Goal: Download file/media

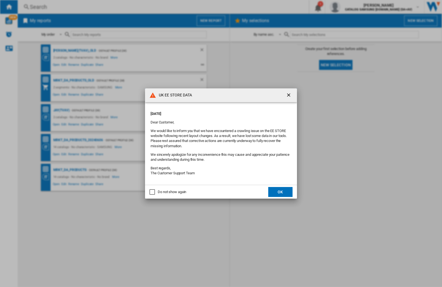
click at [280, 192] on button "OK" at bounding box center [280, 192] width 24 height 10
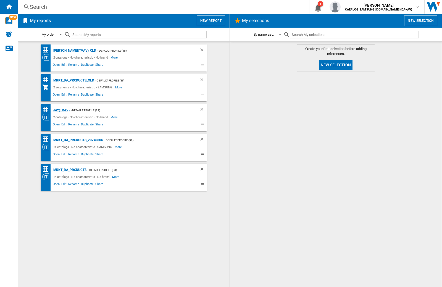
click at [61, 110] on div "JAY(TVAV)" at bounding box center [61, 110] width 18 height 7
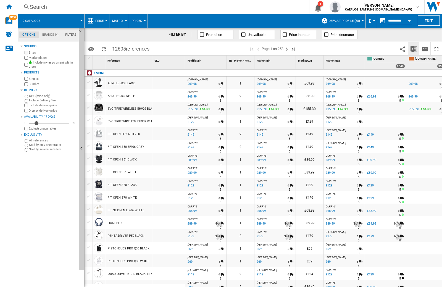
click at [414, 49] on img "Download in Excel" at bounding box center [413, 49] width 7 height 7
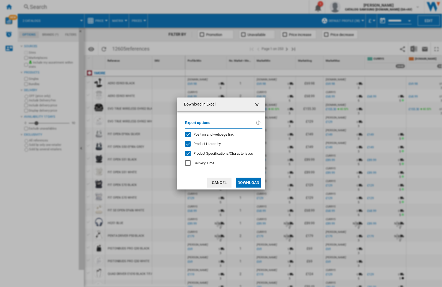
click at [222, 134] on span "Position and webpage link" at bounding box center [213, 134] width 40 height 4
click at [248, 183] on button "Download" at bounding box center [248, 183] width 25 height 10
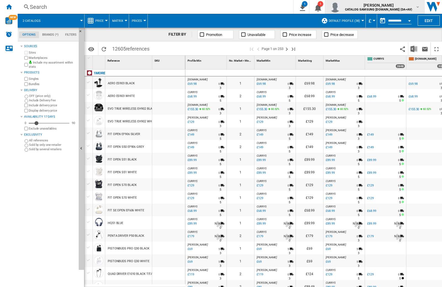
click at [341, 7] on img "button" at bounding box center [334, 6] width 11 height 11
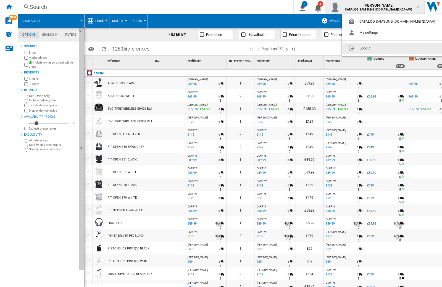
click at [384, 48] on button "Logout" at bounding box center [393, 48] width 102 height 11
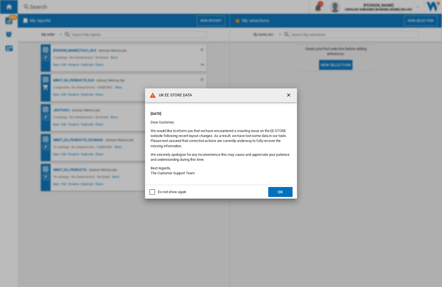
click at [280, 192] on button "OK" at bounding box center [280, 192] width 24 height 10
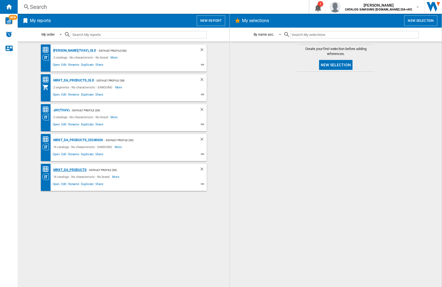
click at [70, 170] on div "MRKT_DA_PRODUCTS" at bounding box center [69, 170] width 35 height 7
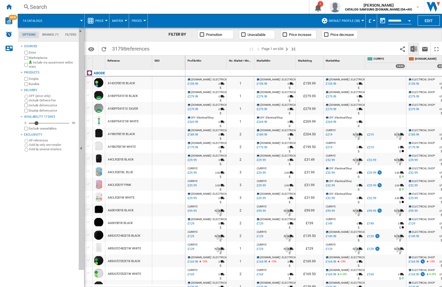
click at [413, 48] on img "Download in Excel" at bounding box center [413, 49] width 7 height 7
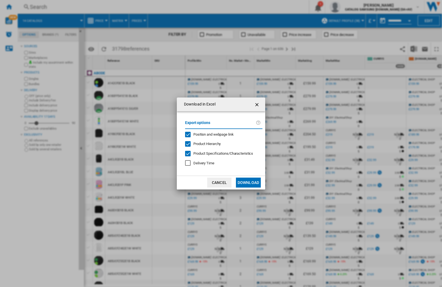
click at [210, 134] on span "Position and webpage link" at bounding box center [213, 134] width 40 height 4
click at [248, 183] on button "Download" at bounding box center [248, 183] width 25 height 10
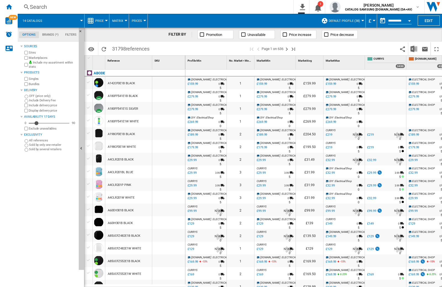
click at [170, 82] on div at bounding box center [168, 83] width 33 height 13
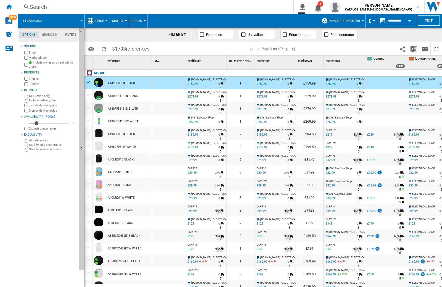
scroll to position [1, 0]
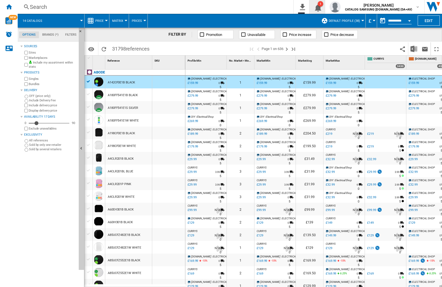
click at [320, 9] on ng-md-icon "1\a notification" at bounding box center [317, 7] width 7 height 7
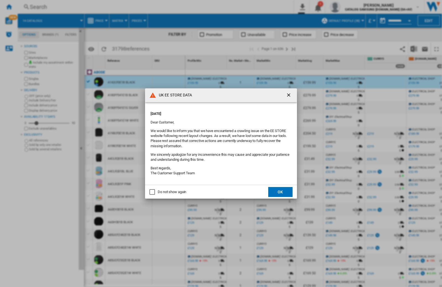
click at [331, 8] on div "UK EE STORE DATA Thursday, October 09, 2025 Dear Customer, We would like to inf…" at bounding box center [221, 143] width 442 height 287
click at [286, 96] on ng-md-icon "getI18NText('BUTTONS.CLOSE_DIALOG')" at bounding box center [289, 95] width 7 height 7
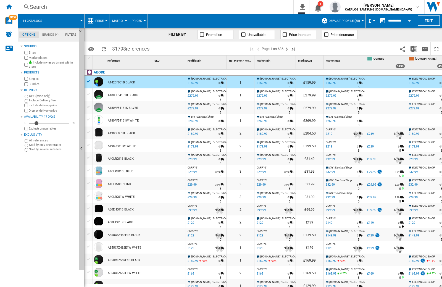
click at [289, 93] on span ": ELECTRICAL SHOP" at bounding box center [292, 91] width 23 height 3
